Goal: Register for event/course

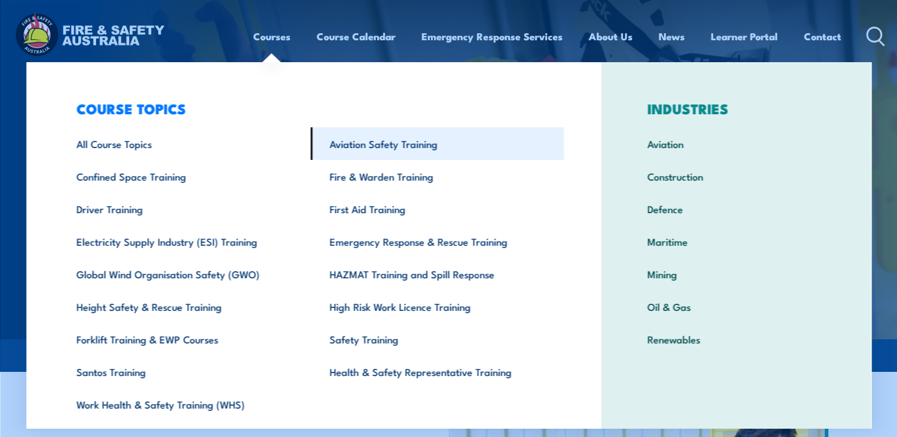
scroll to position [36, 0]
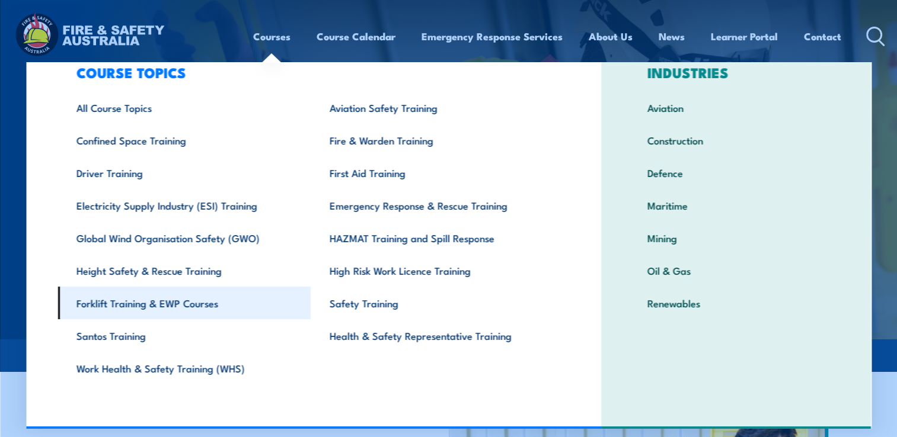
click at [142, 296] on link "Forklift Training & EWP Courses" at bounding box center [183, 303] width 253 height 33
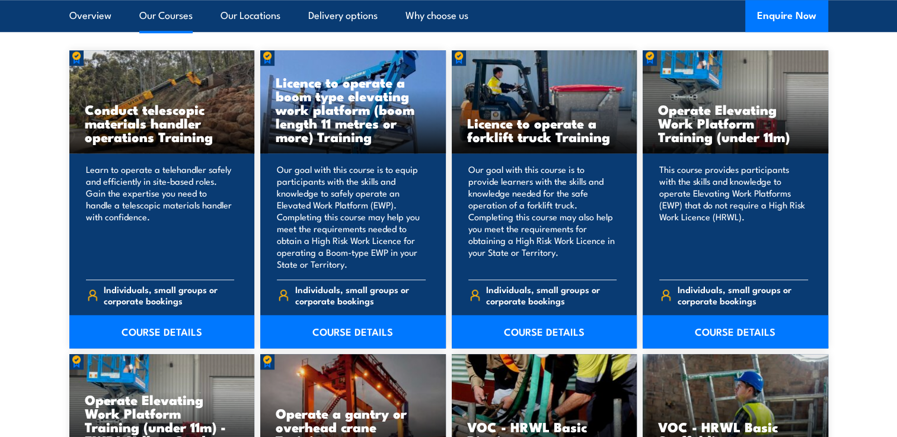
scroll to position [963, 0]
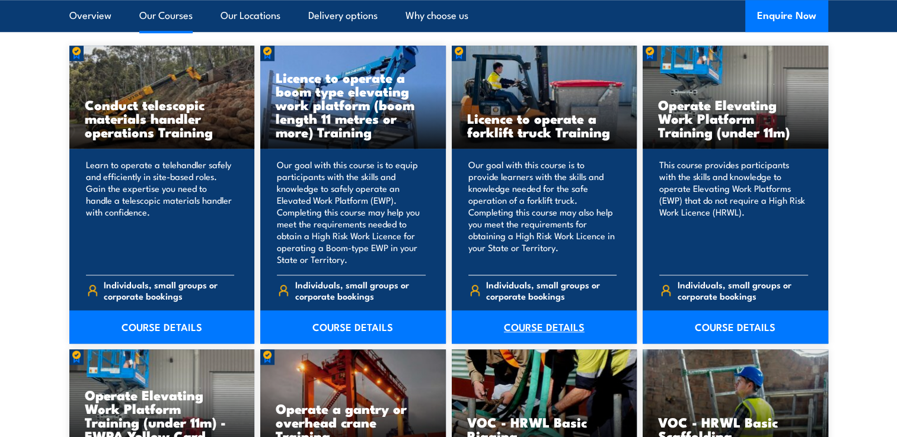
click at [531, 331] on link "COURSE DETAILS" at bounding box center [545, 327] width 186 height 33
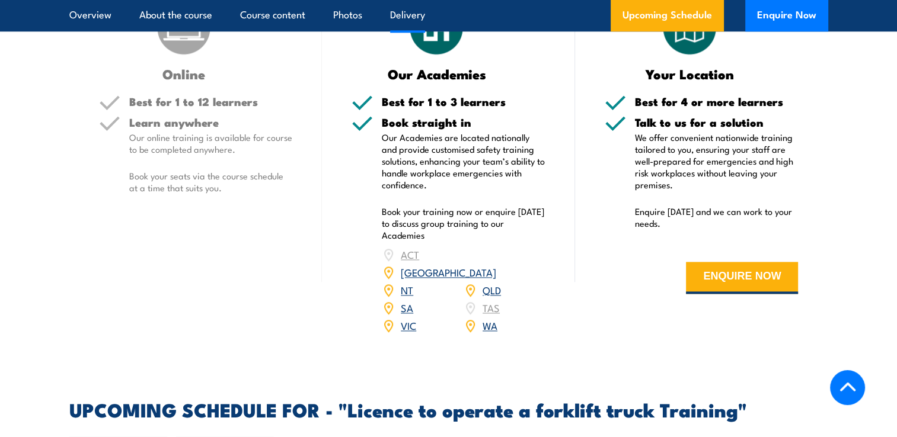
scroll to position [1586, 0]
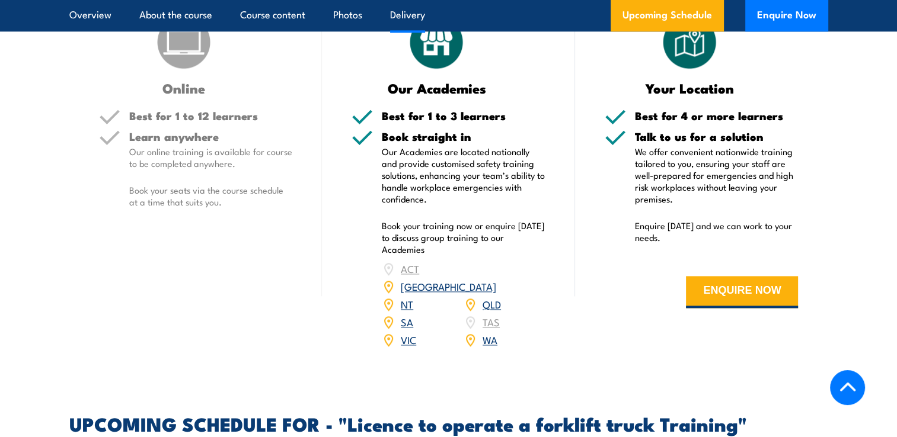
click at [488, 279] on link "[GEOGRAPHIC_DATA]" at bounding box center [448, 286] width 95 height 14
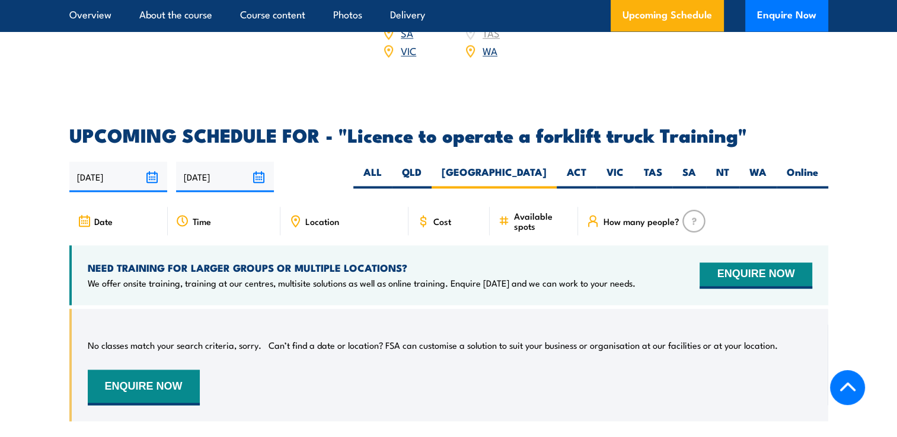
scroll to position [1875, 0]
click at [263, 162] on input "[DATE]" at bounding box center [225, 177] width 98 height 30
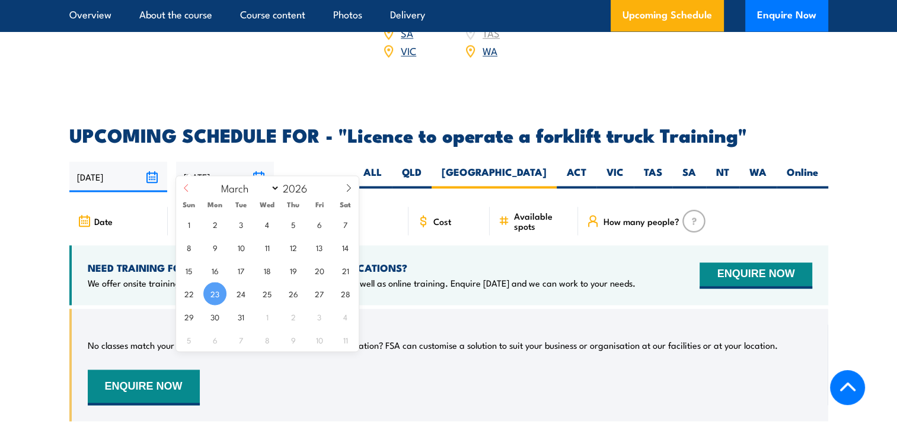
click at [190, 189] on span at bounding box center [186, 192] width 20 height 32
click at [341, 196] on span at bounding box center [348, 192] width 20 height 32
select select "2"
click at [325, 162] on div "24/09/2025 23/03/2026" at bounding box center [448, 177] width 759 height 30
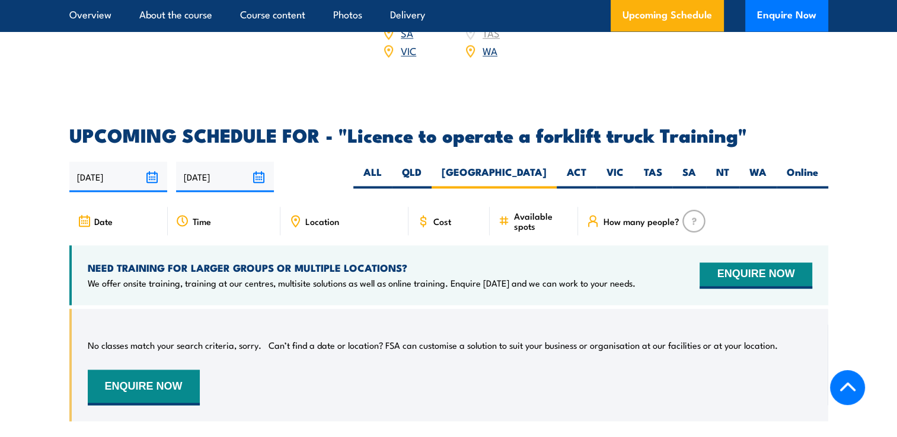
scroll to position [1924, 0]
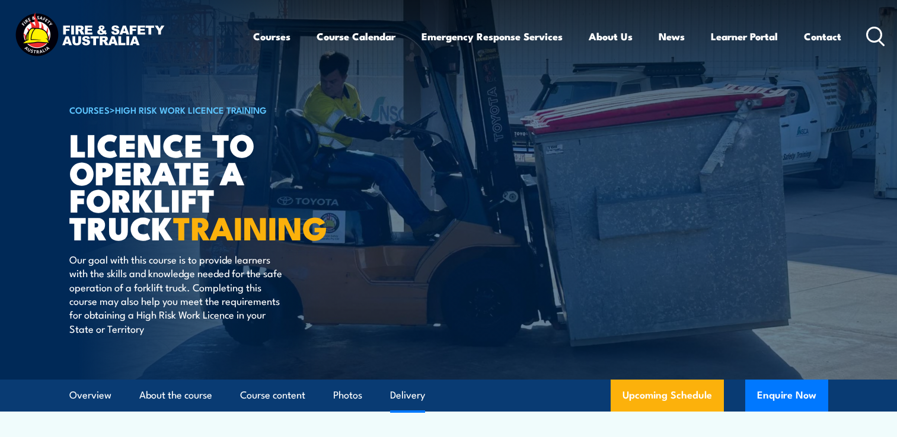
scroll to position [1586, 0]
